Goal: Information Seeking & Learning: Learn about a topic

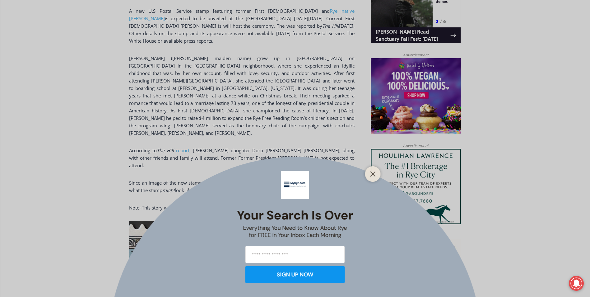
scroll to position [529, 0]
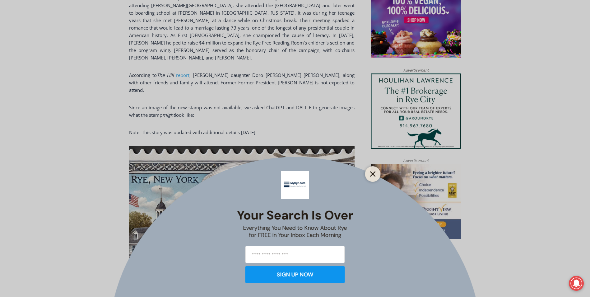
drag, startPoint x: 372, startPoint y: 174, endPoint x: 367, endPoint y: 174, distance: 5.0
click at [372, 174] on g "Close" at bounding box center [372, 174] width 4 height 4
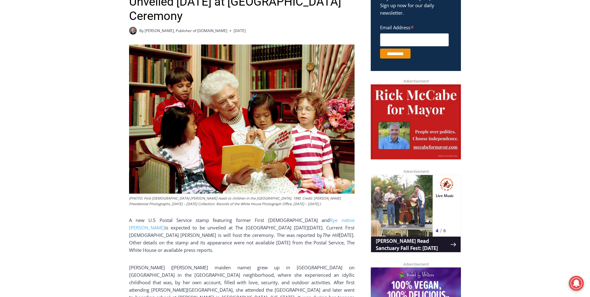
scroll to position [373, 0]
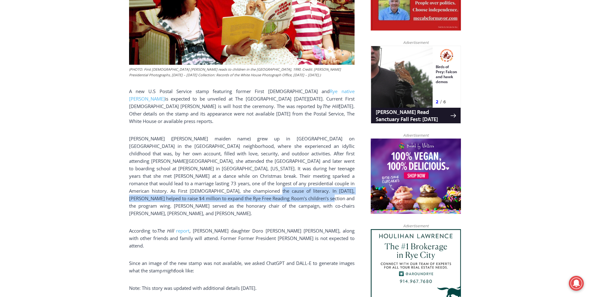
drag, startPoint x: 220, startPoint y: 194, endPoint x: 165, endPoint y: 183, distance: 55.4
click at [165, 183] on p "[PERSON_NAME] ([PERSON_NAME] maiden name) grew up in [GEOGRAPHIC_DATA] on [GEOG…" at bounding box center [241, 176] width 225 height 82
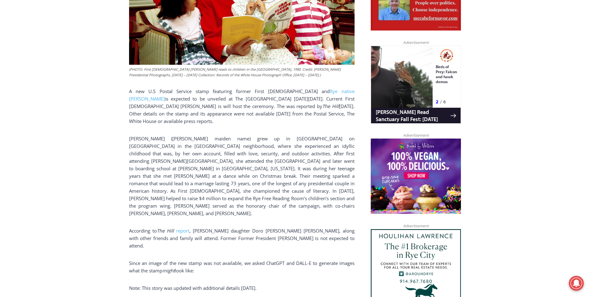
drag, startPoint x: 165, startPoint y: 183, endPoint x: 212, endPoint y: 211, distance: 54.5
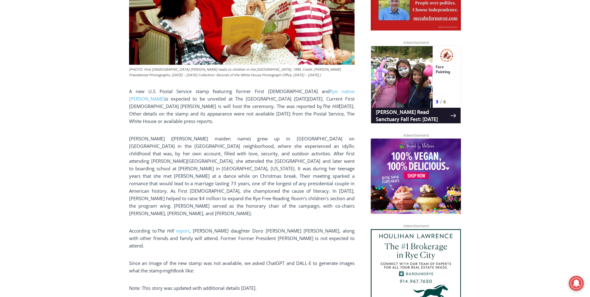
drag, startPoint x: 217, startPoint y: 215, endPoint x: 215, endPoint y: 211, distance: 4.6
click at [217, 227] on p "According to The Hill report , [PERSON_NAME] daughter Doro [PERSON_NAME] [PERSO…" at bounding box center [241, 238] width 225 height 22
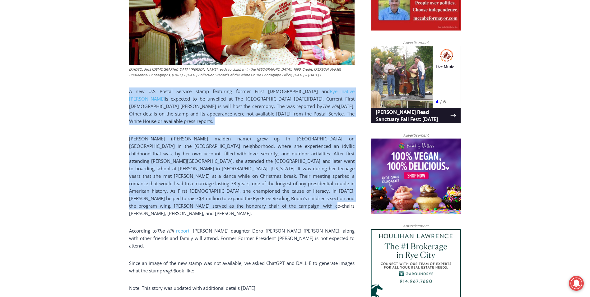
drag, startPoint x: 214, startPoint y: 201, endPoint x: 113, endPoint y: 96, distance: 145.6
drag, startPoint x: 113, startPoint y: 96, endPoint x: 235, endPoint y: 159, distance: 138.1
click at [235, 159] on p "[PERSON_NAME] ([PERSON_NAME] maiden name) grew up in [GEOGRAPHIC_DATA] on [GEOG…" at bounding box center [241, 176] width 225 height 82
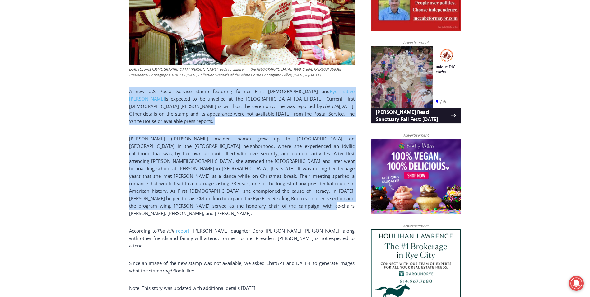
drag, startPoint x: 128, startPoint y: 93, endPoint x: 209, endPoint y: 202, distance: 135.8
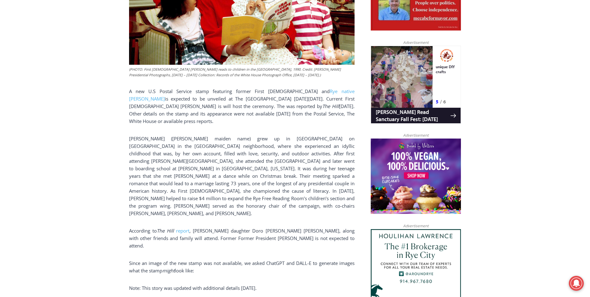
drag, startPoint x: 209, startPoint y: 202, endPoint x: 203, endPoint y: 206, distance: 7.3
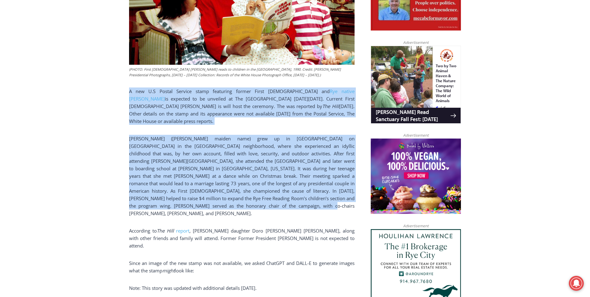
drag, startPoint x: 203, startPoint y: 198, endPoint x: 123, endPoint y: 92, distance: 133.2
drag, startPoint x: 123, startPoint y: 92, endPoint x: 179, endPoint y: 113, distance: 59.4
click at [179, 113] on p "A new U.S Postal Service stamp featuring former First [DEMOGRAPHIC_DATA] and Ry…" at bounding box center [241, 105] width 225 height 37
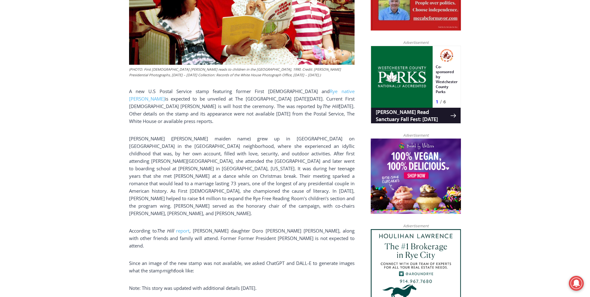
click at [230, 196] on p "[PERSON_NAME] ([PERSON_NAME] maiden name) grew up in [GEOGRAPHIC_DATA] on [GEOG…" at bounding box center [241, 176] width 225 height 82
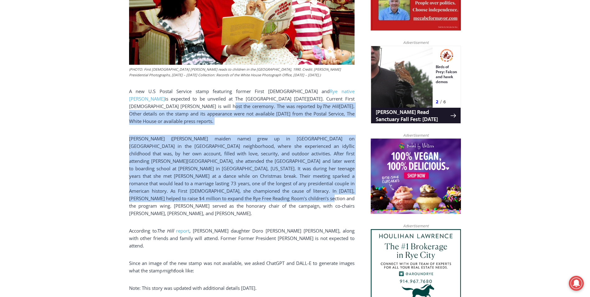
drag, startPoint x: 220, startPoint y: 194, endPoint x: 136, endPoint y: 109, distance: 119.2
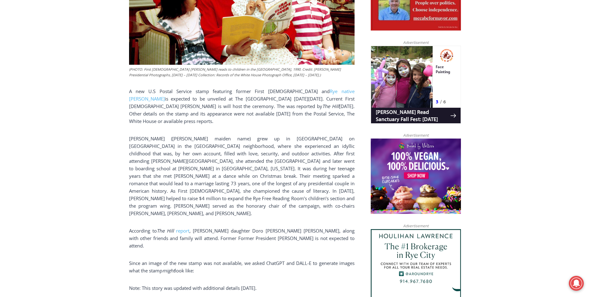
drag, startPoint x: 136, startPoint y: 109, endPoint x: 119, endPoint y: 95, distance: 21.7
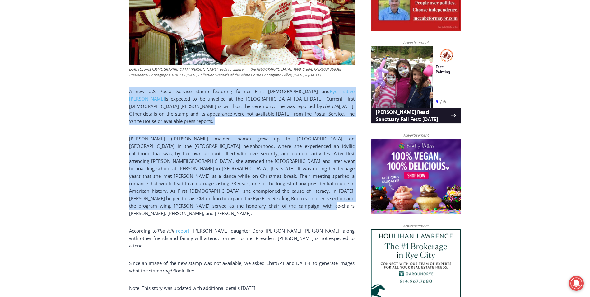
drag, startPoint x: 131, startPoint y: 91, endPoint x: 221, endPoint y: 204, distance: 144.6
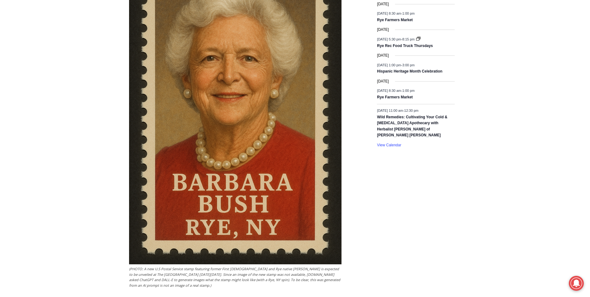
scroll to position [1089, 0]
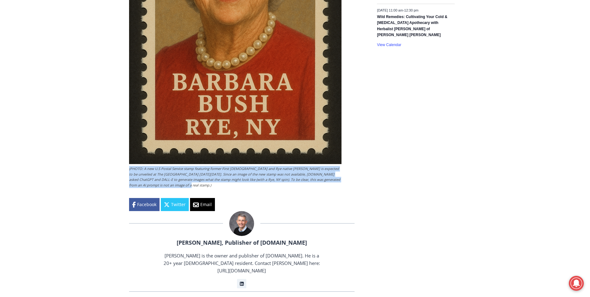
drag, startPoint x: 171, startPoint y: 165, endPoint x: 116, endPoint y: 144, distance: 58.9
click at [200, 166] on figcaption "(PHOTO: A new U.S Postal Service stamp featuring former First [DEMOGRAPHIC_DATA…" at bounding box center [235, 177] width 212 height 22
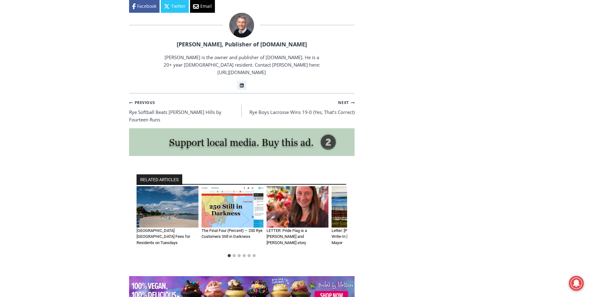
scroll to position [1120, 0]
